Goal: Navigation & Orientation: Find specific page/section

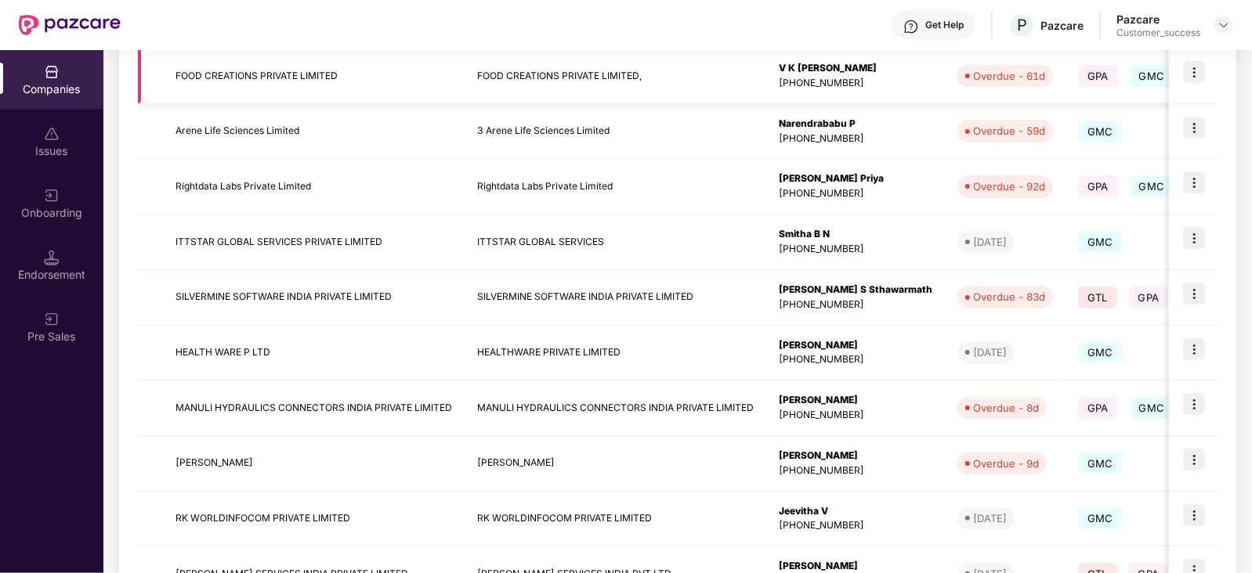
scroll to position [416, 0]
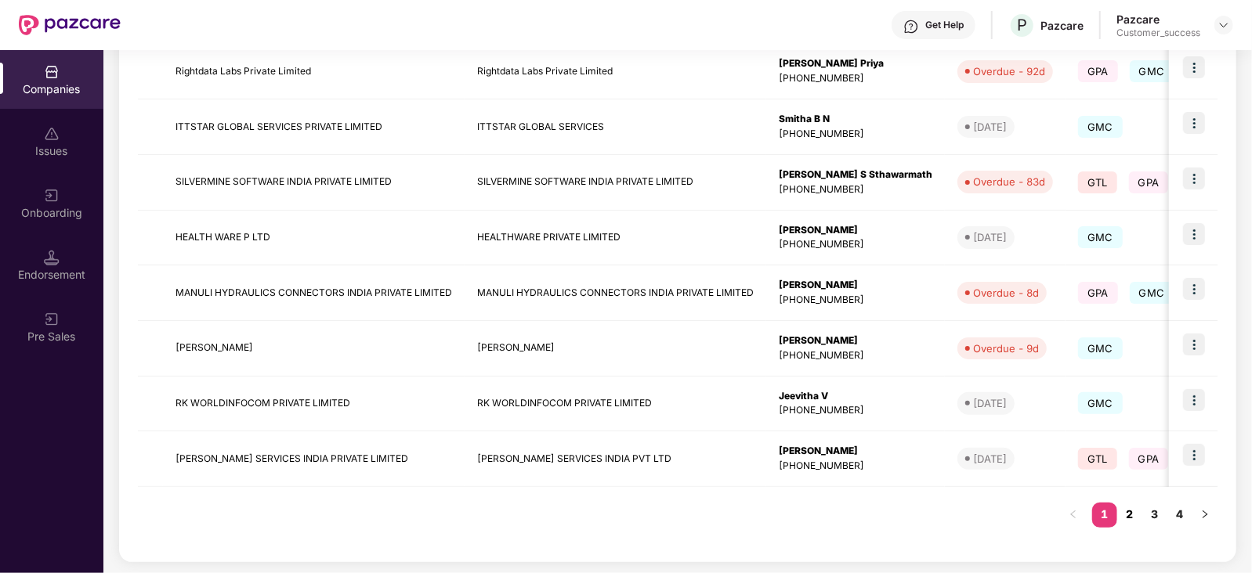
click at [1126, 512] on link "2" at bounding box center [1129, 514] width 25 height 23
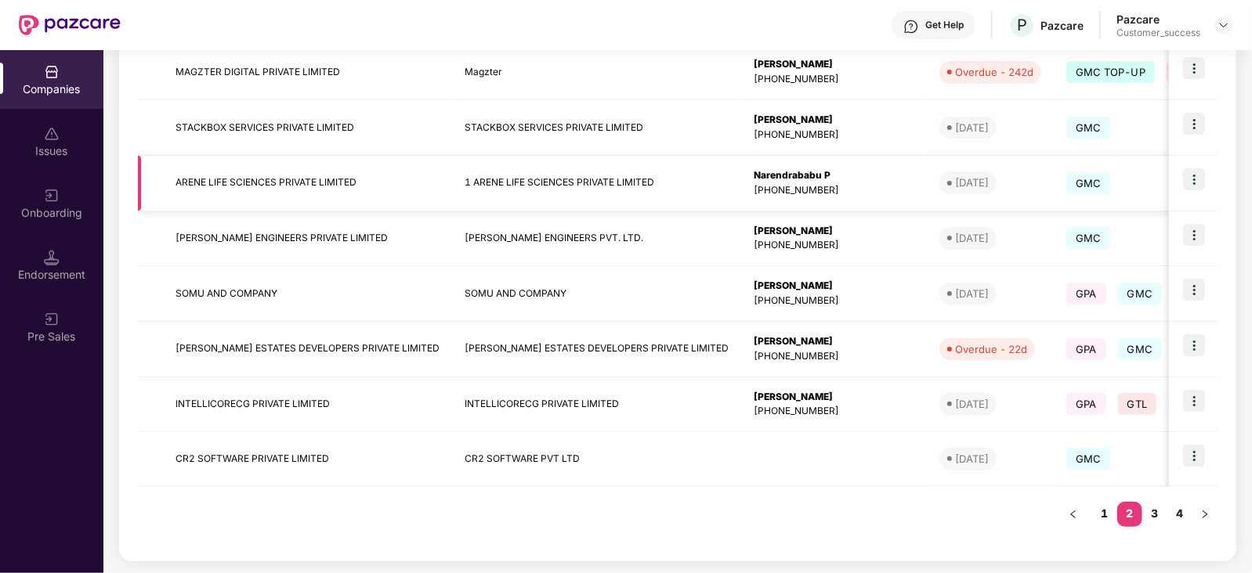
click at [452, 156] on td "1 ARENE LIFE SCIENCES PRIVATE LIMITED" at bounding box center [596, 184] width 289 height 56
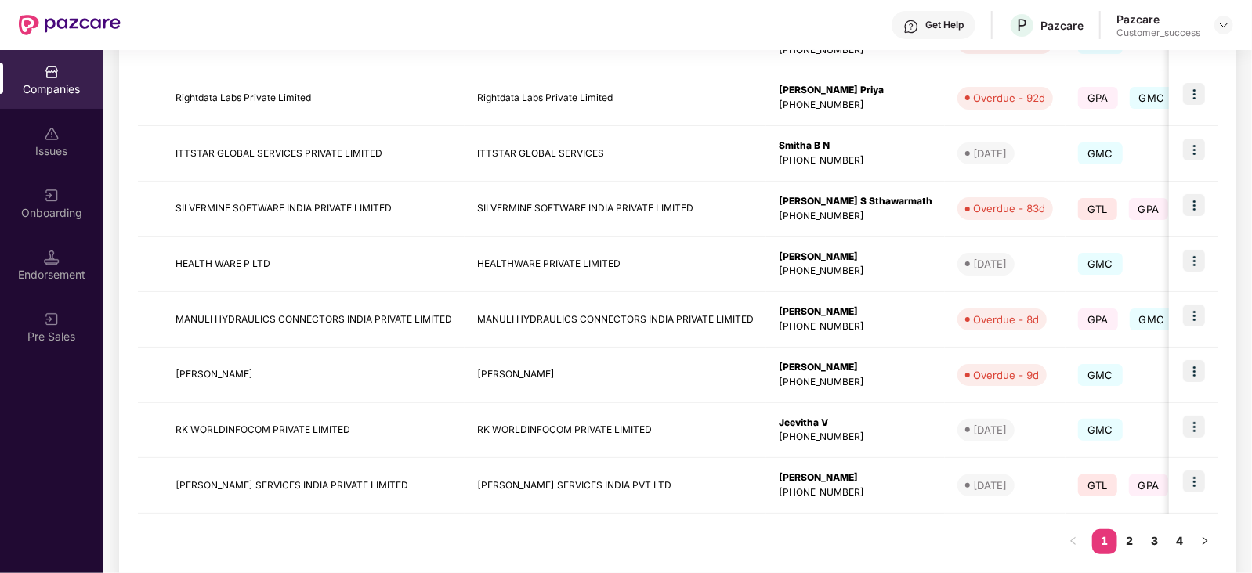
scroll to position [416, 0]
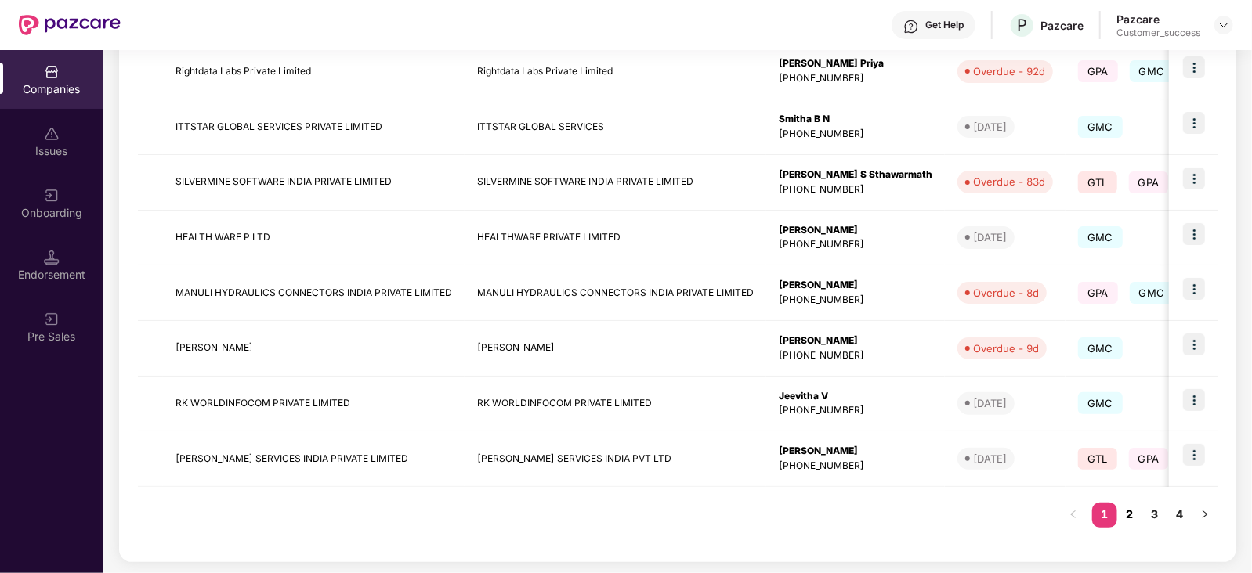
click at [1129, 507] on link "2" at bounding box center [1129, 514] width 25 height 23
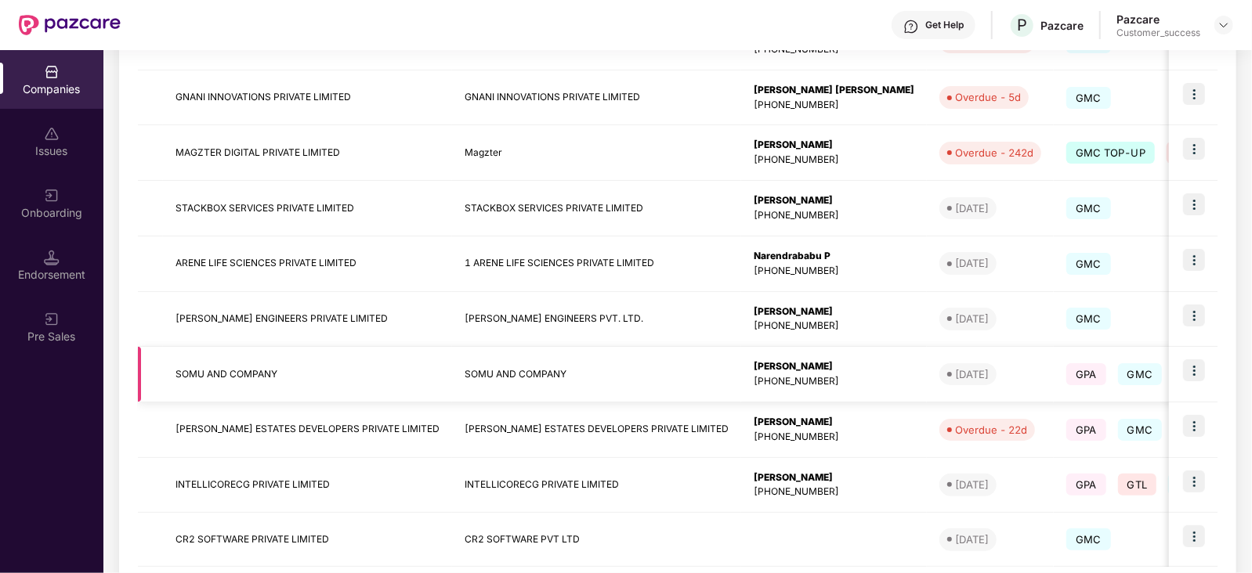
scroll to position [415, 0]
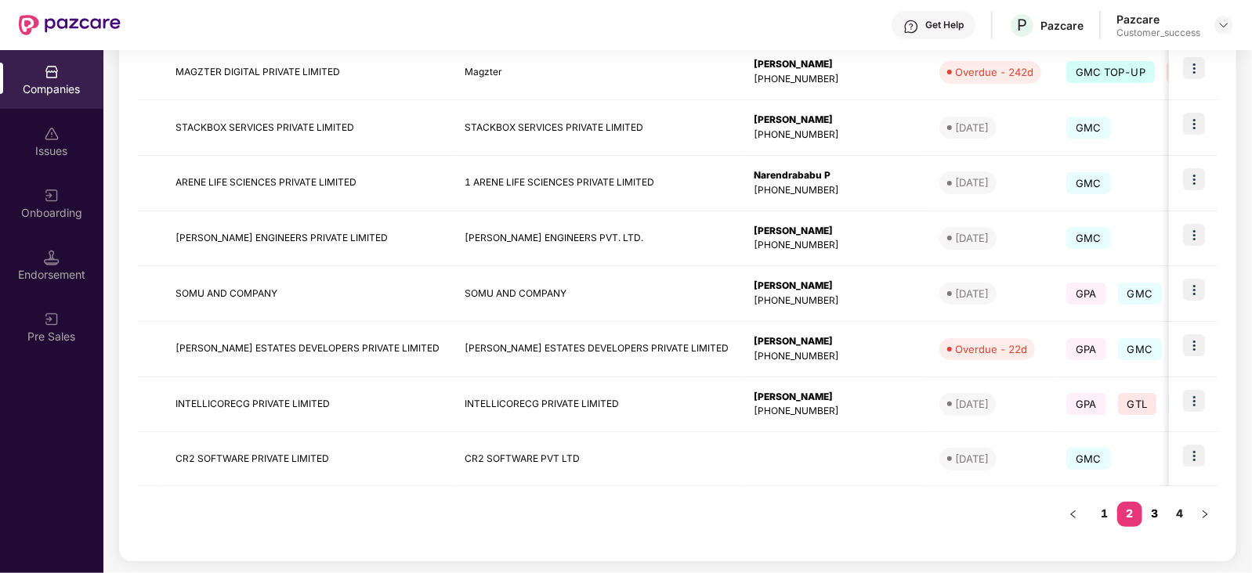
click at [1159, 515] on link "3" at bounding box center [1154, 513] width 25 height 23
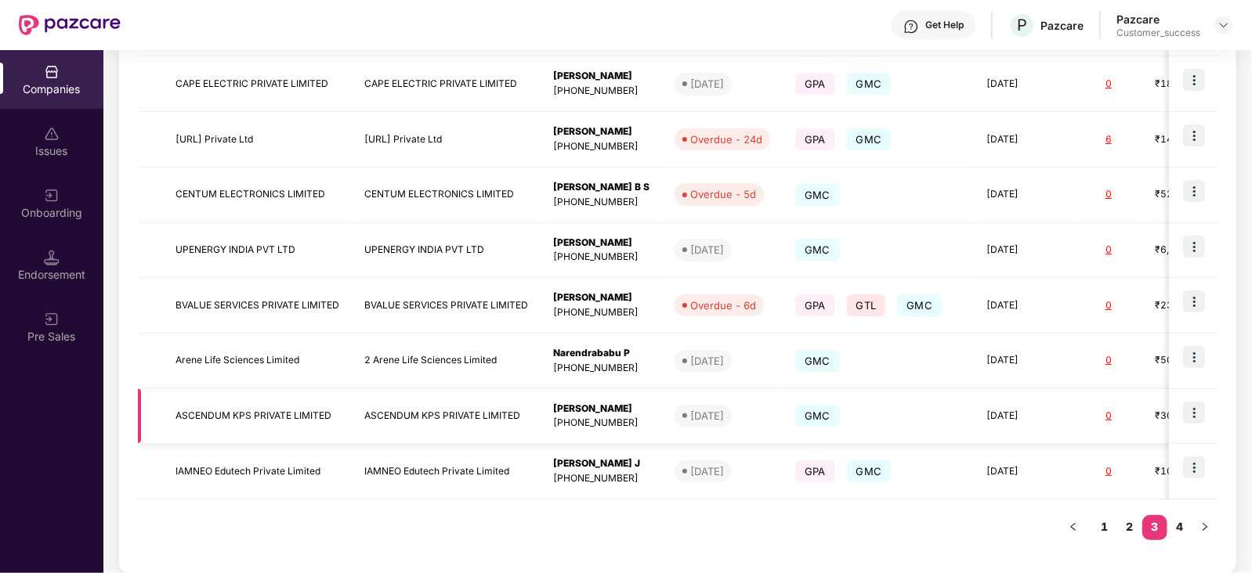
scroll to position [416, 0]
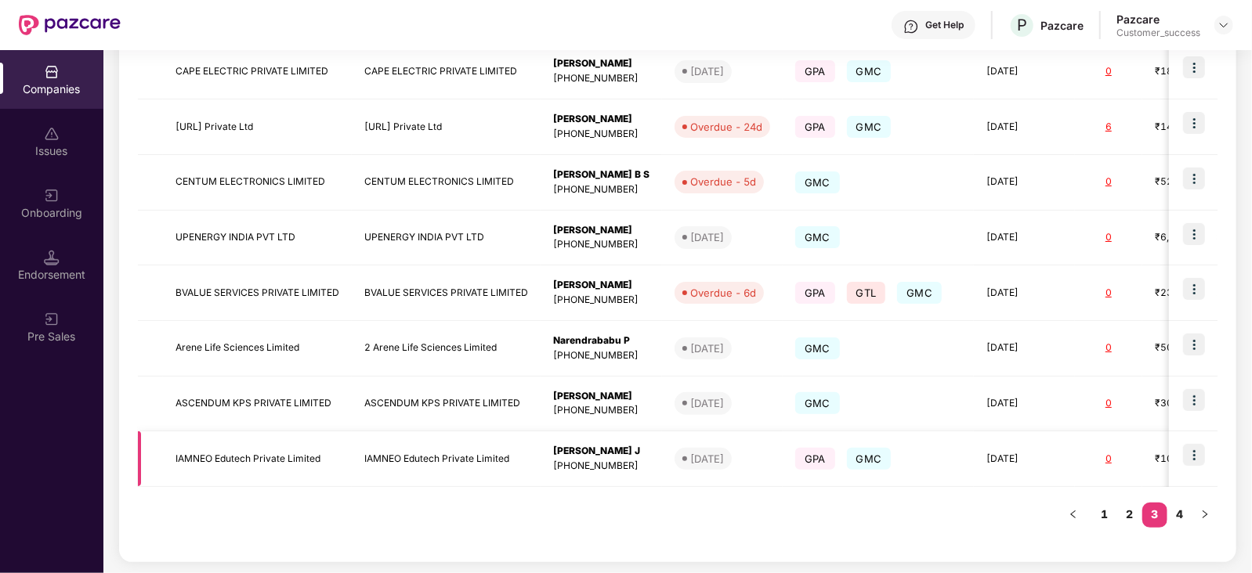
click at [1194, 452] on img at bounding box center [1194, 455] width 22 height 22
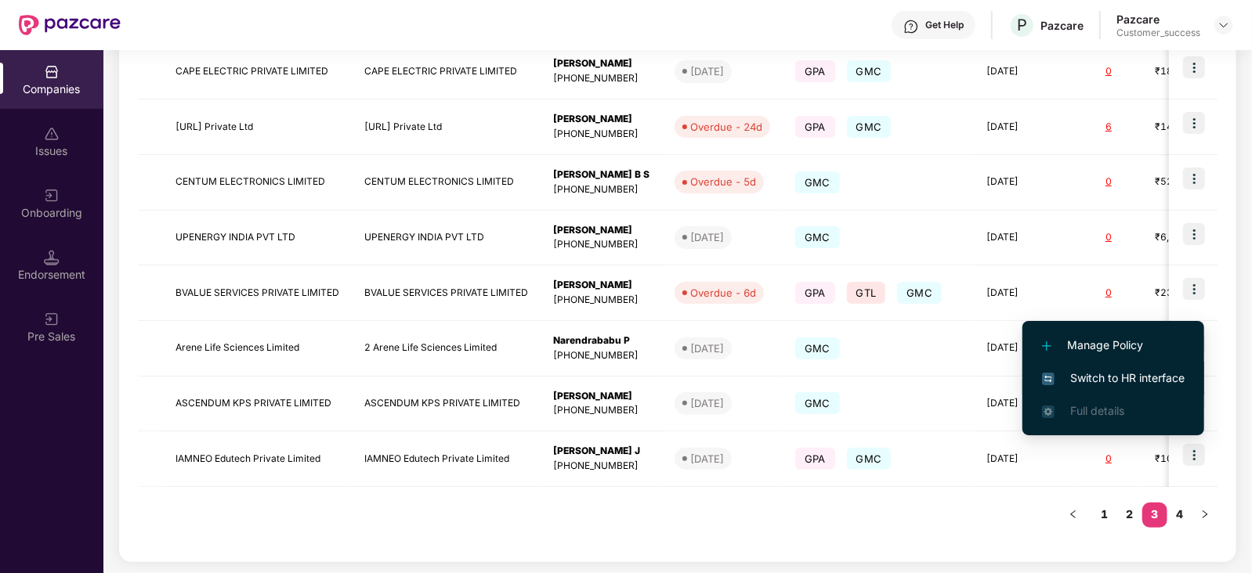
click at [1155, 374] on span "Switch to HR interface" at bounding box center [1113, 378] width 143 height 17
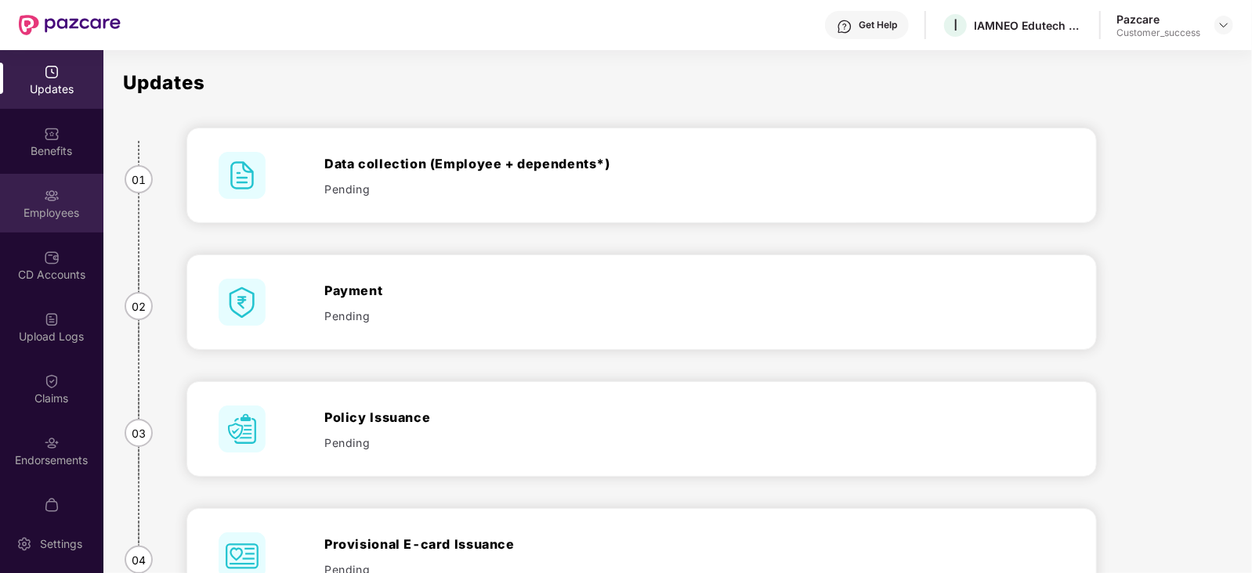
click at [72, 207] on div "Employees" at bounding box center [51, 213] width 103 height 16
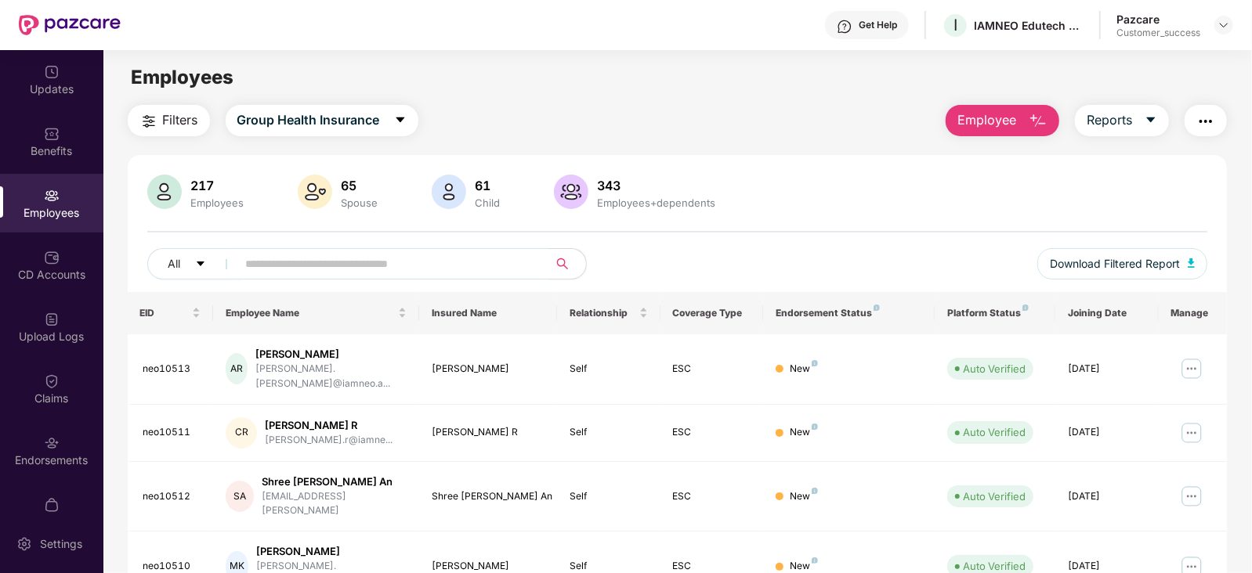
click at [397, 265] on input "text" at bounding box center [386, 263] width 281 height 23
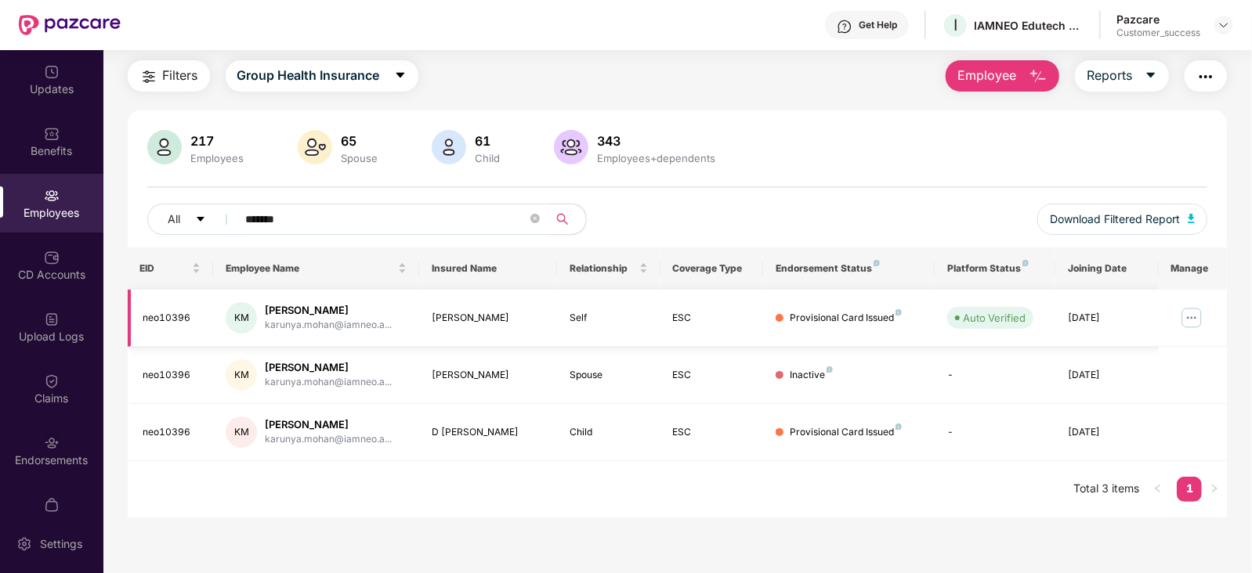
scroll to position [0, 0]
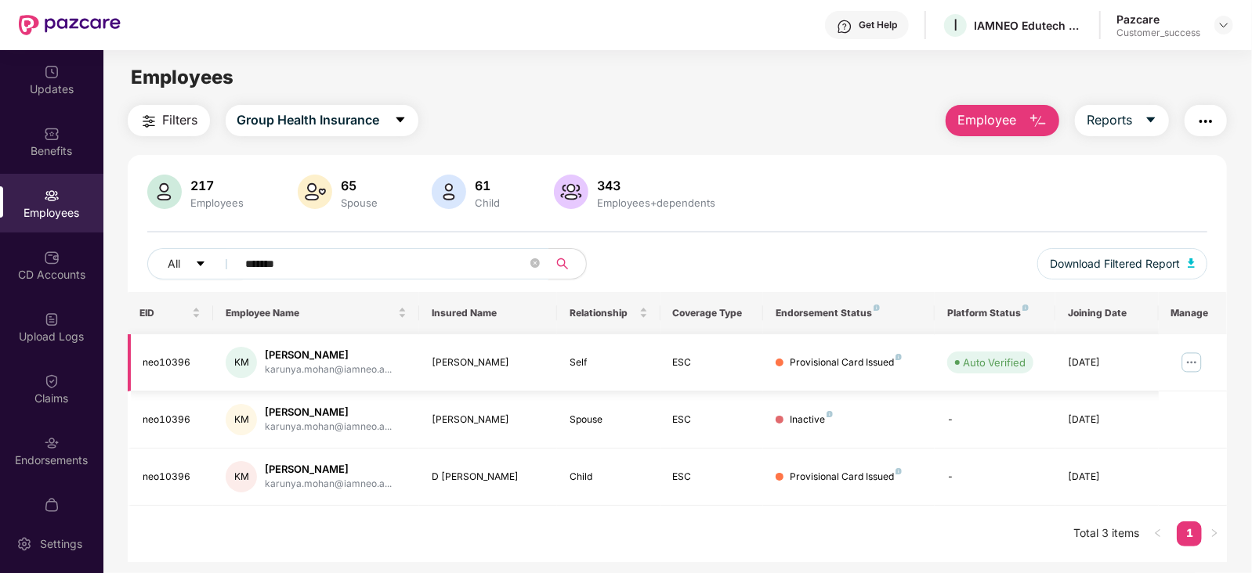
type input "*******"
click at [1190, 355] on img at bounding box center [1191, 362] width 25 height 25
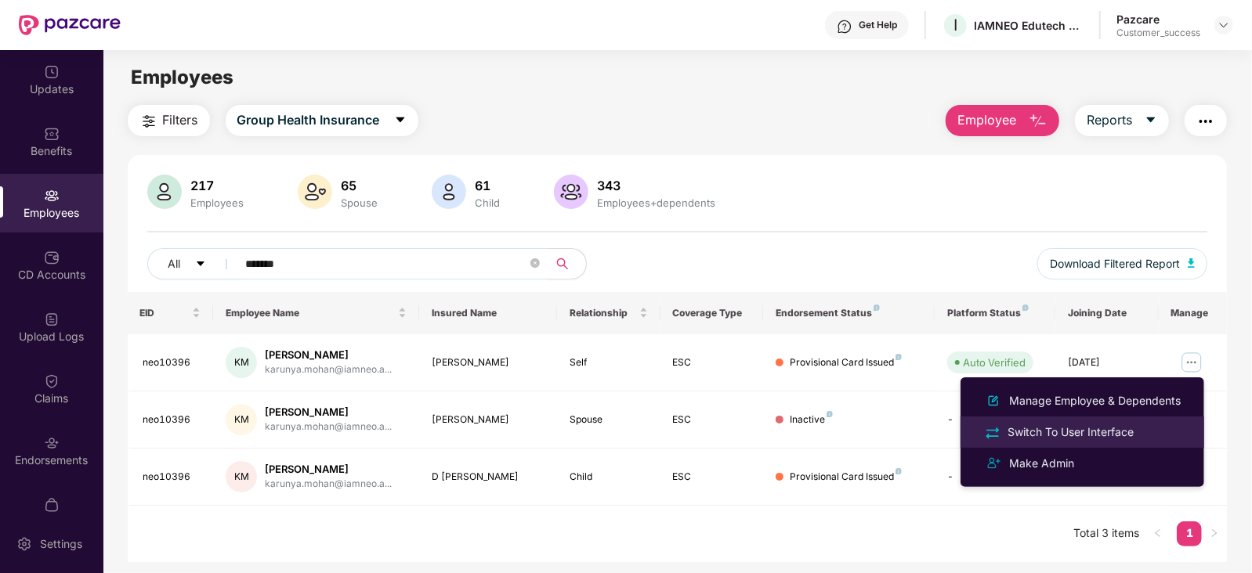
click at [1057, 428] on div "Switch To User Interface" at bounding box center [1070, 432] width 132 height 17
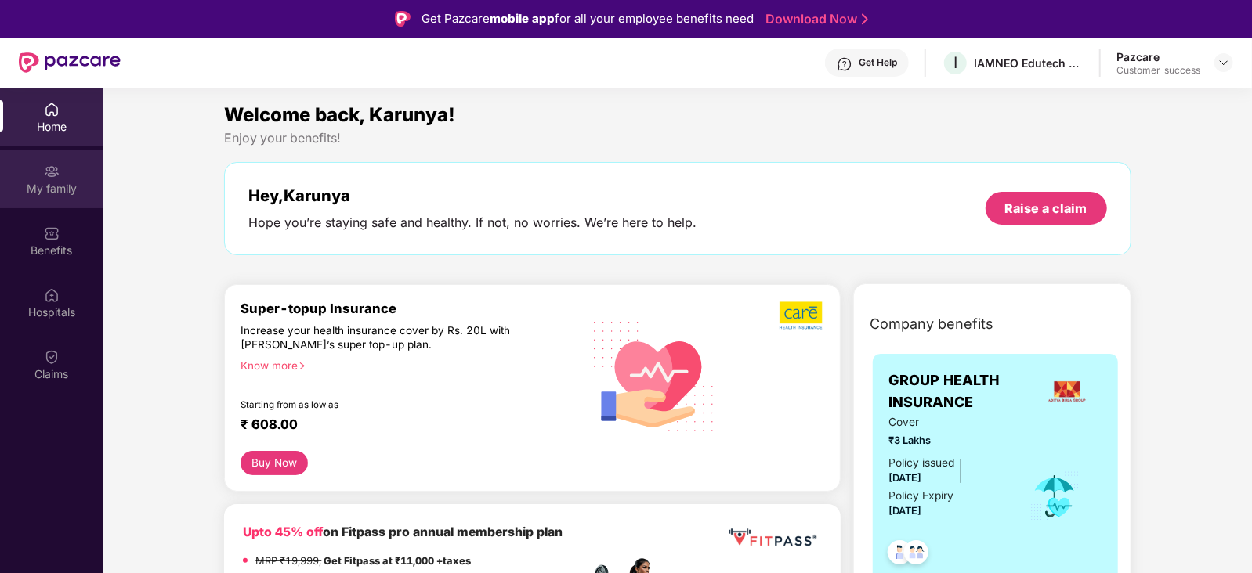
click at [60, 172] on div "My family" at bounding box center [51, 179] width 103 height 59
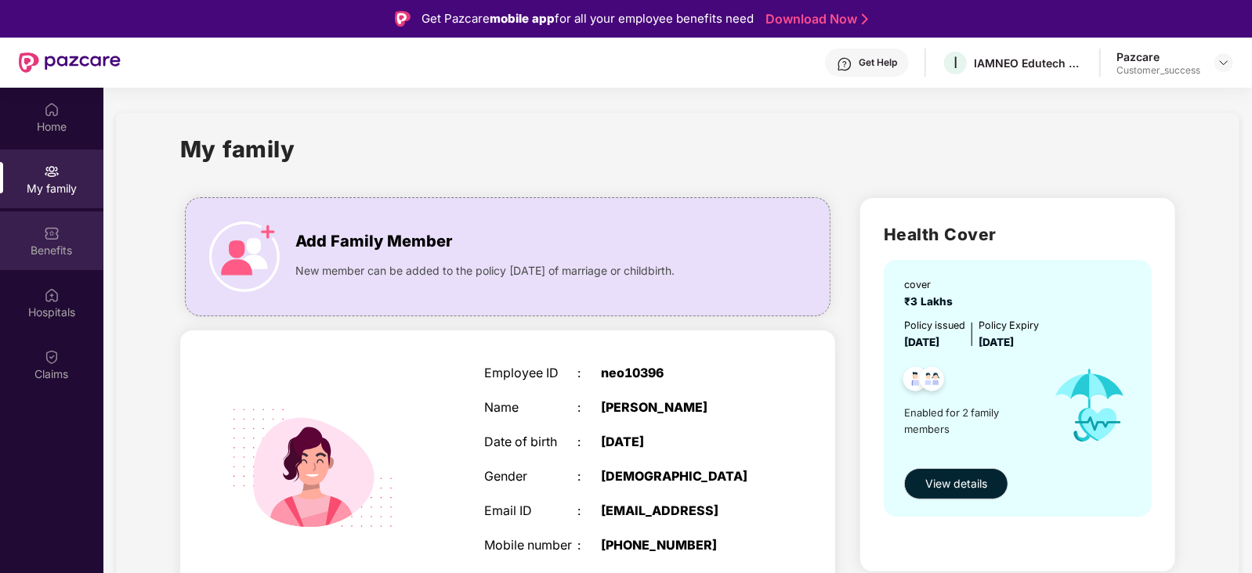
click at [54, 237] on img at bounding box center [52, 234] width 16 height 16
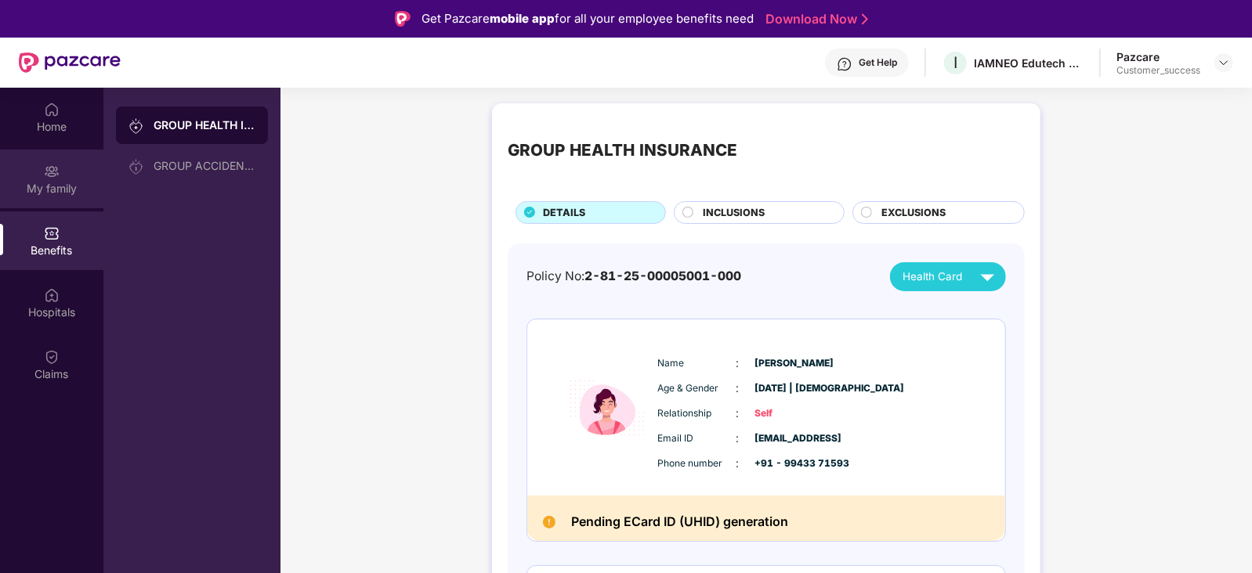
click at [67, 190] on div "My family" at bounding box center [51, 189] width 103 height 16
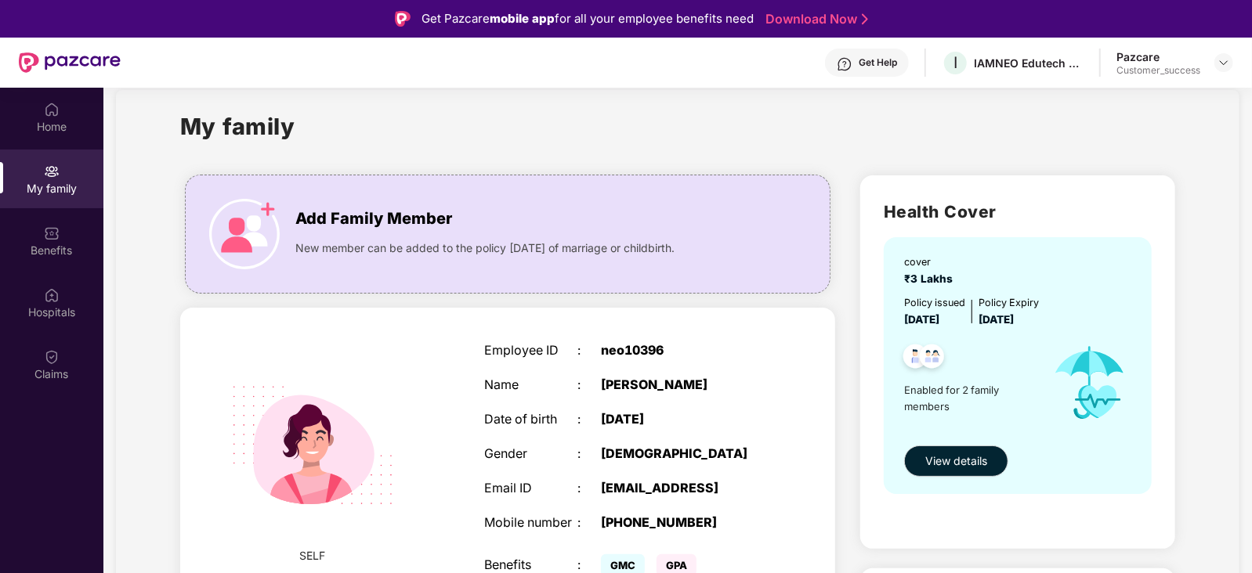
scroll to position [13, 0]
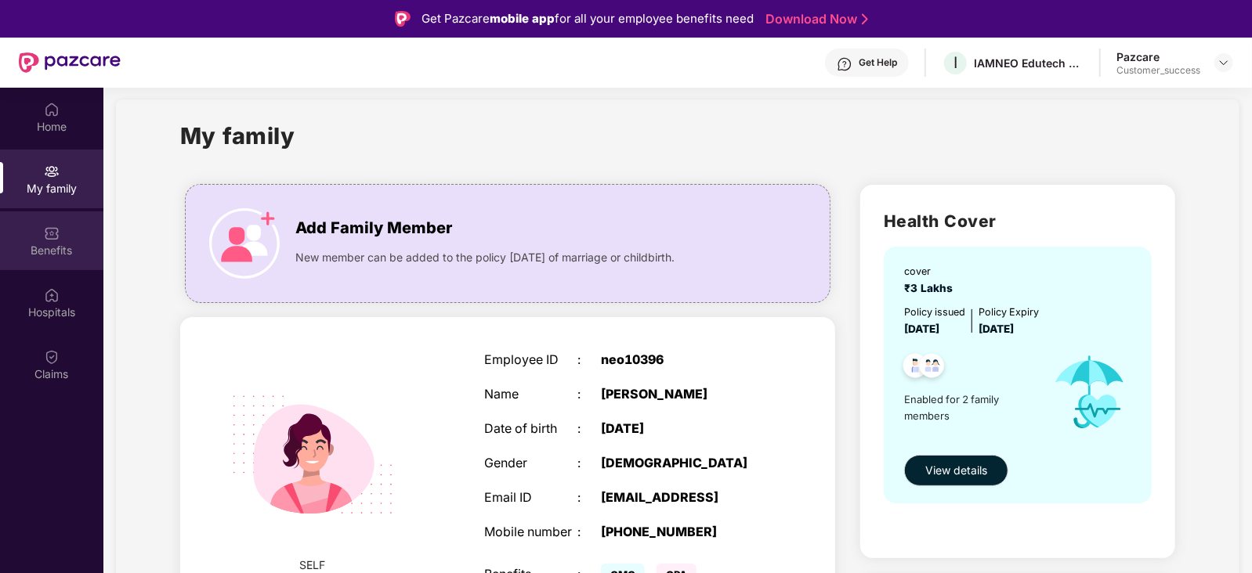
click at [51, 243] on div "Benefits" at bounding box center [51, 251] width 103 height 16
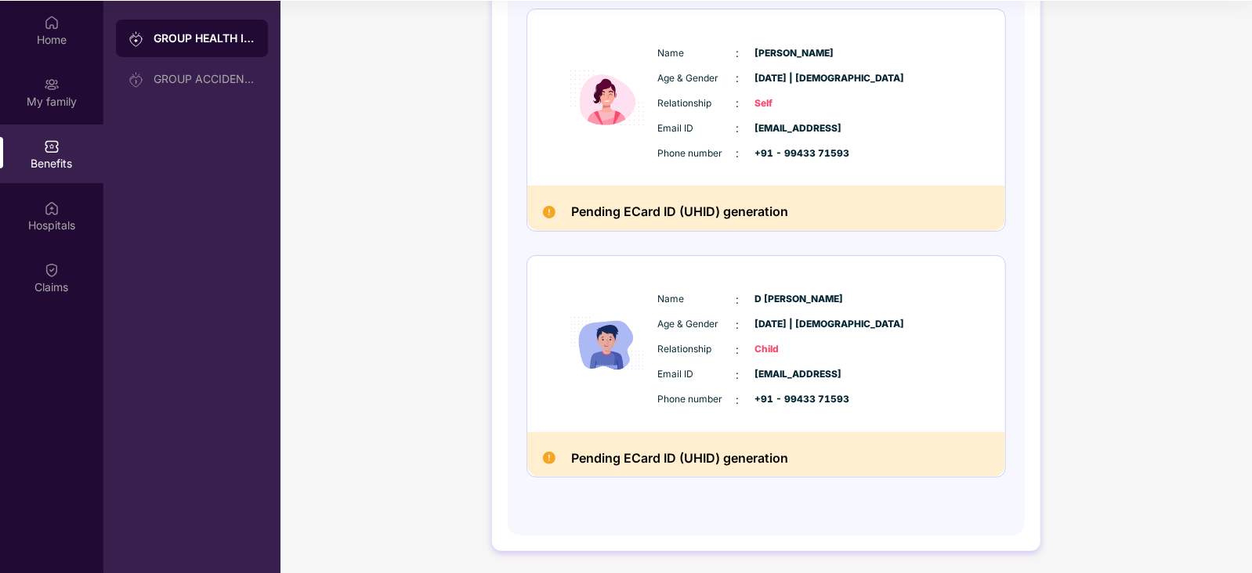
scroll to position [0, 0]
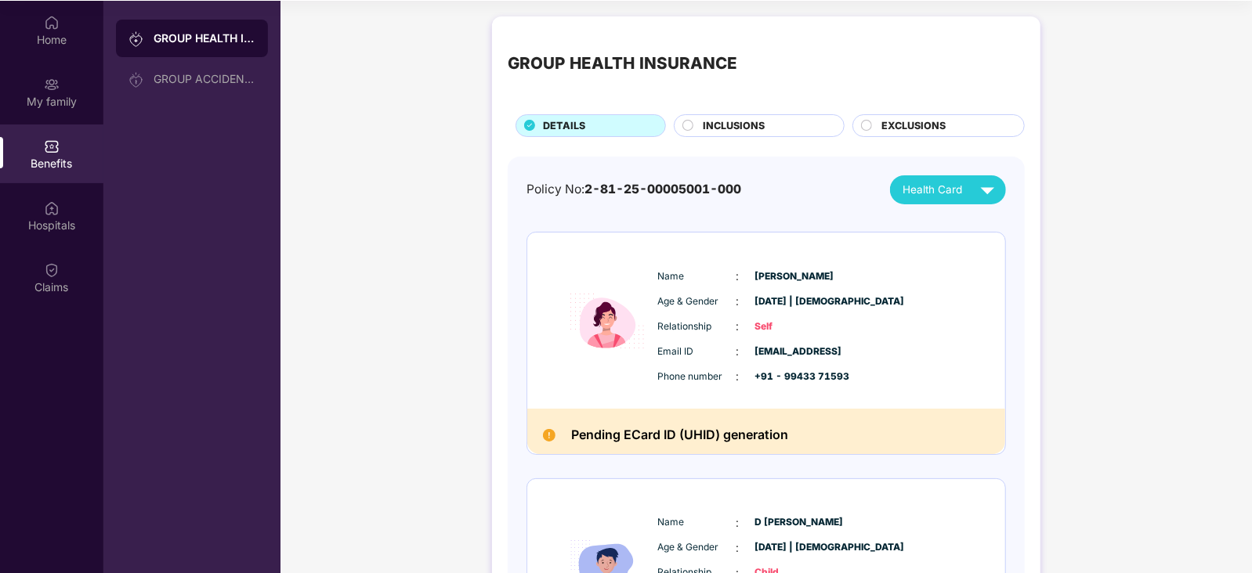
click at [746, 118] on span "INCLUSIONS" at bounding box center [734, 126] width 62 height 16
